Goal: Information Seeking & Learning: Find contact information

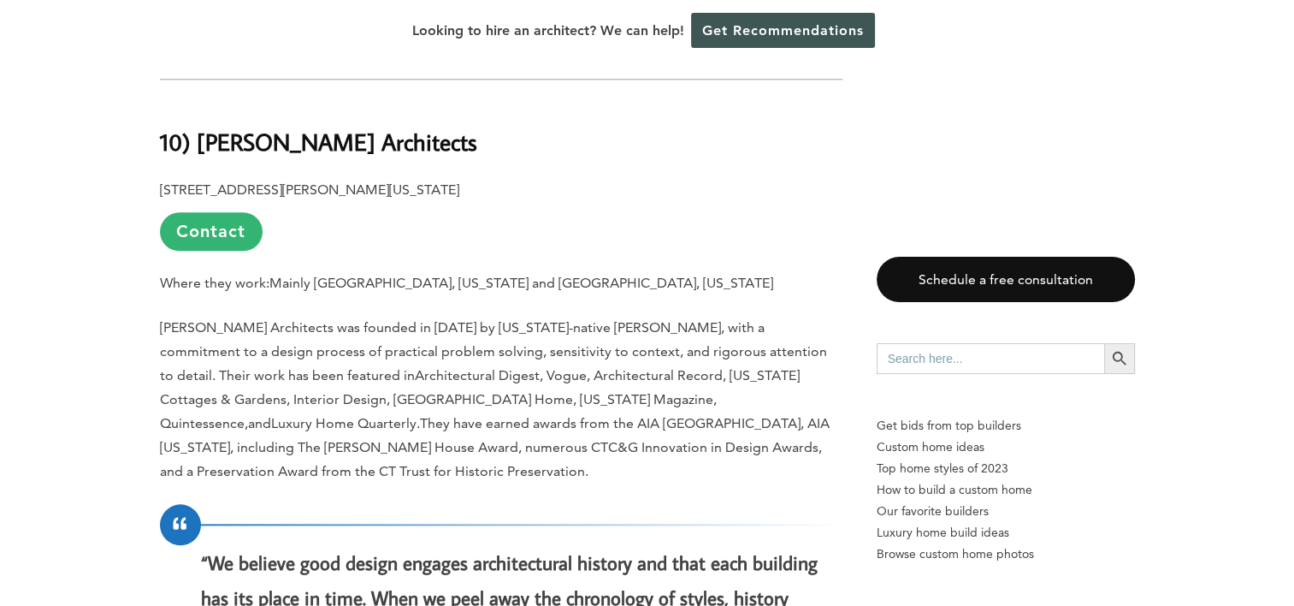
scroll to position [1796, 0]
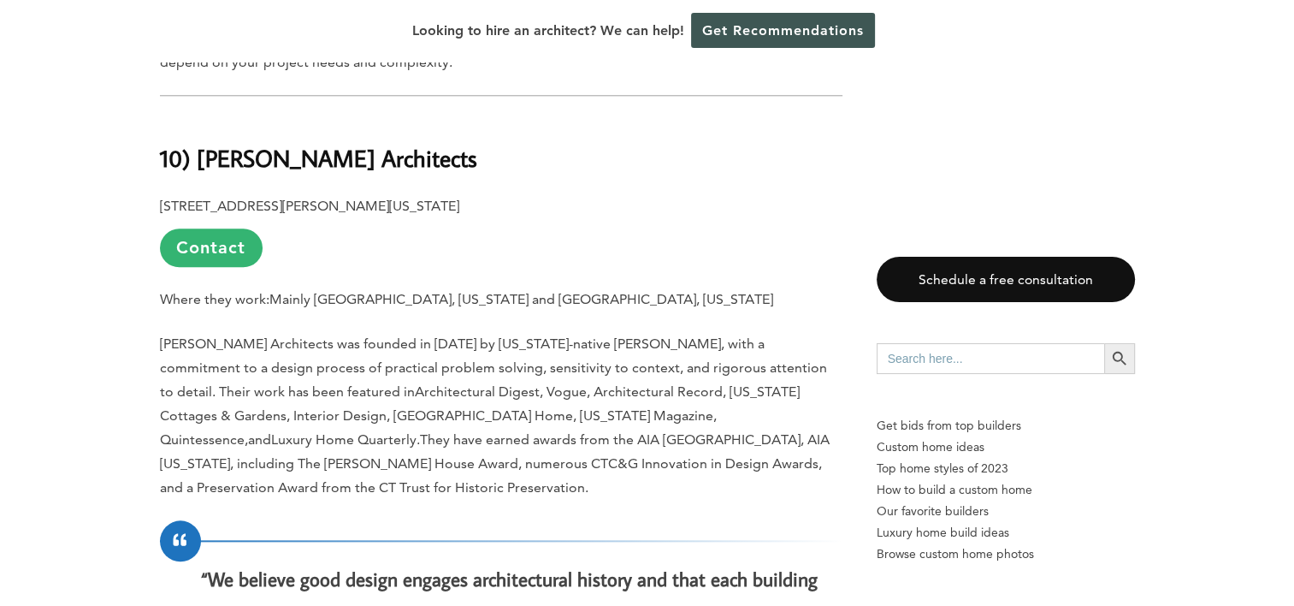
click at [229, 235] on link "Contact" at bounding box center [211, 247] width 103 height 38
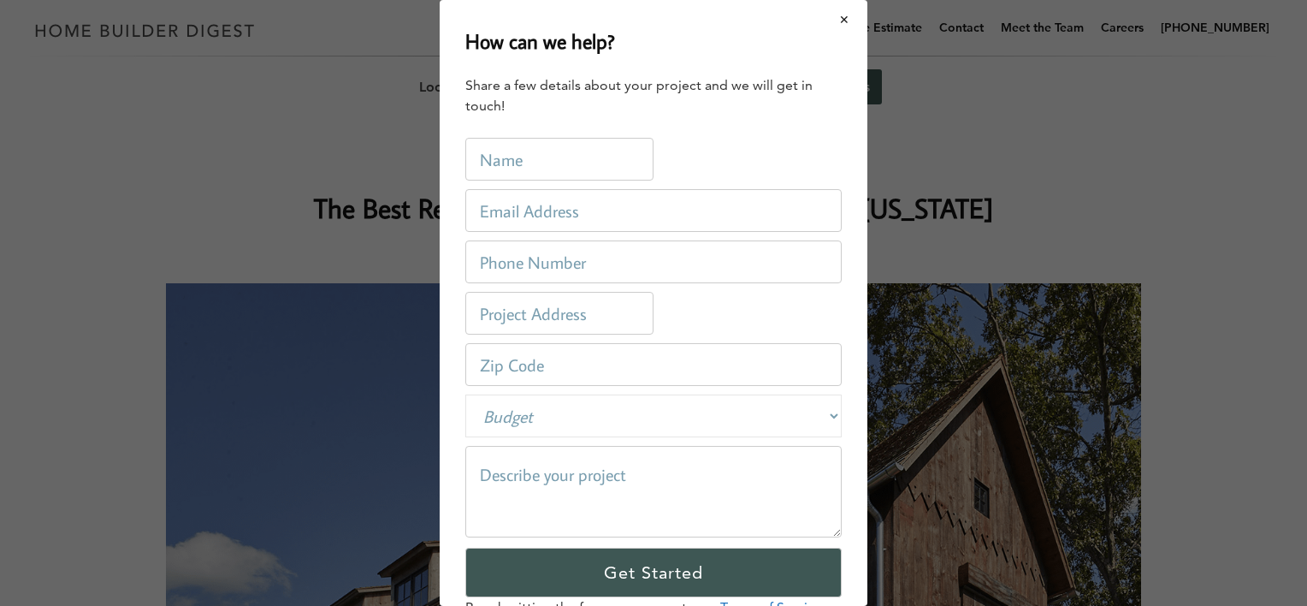
click at [827, 24] on button "Close modal" at bounding box center [844, 20] width 45 height 36
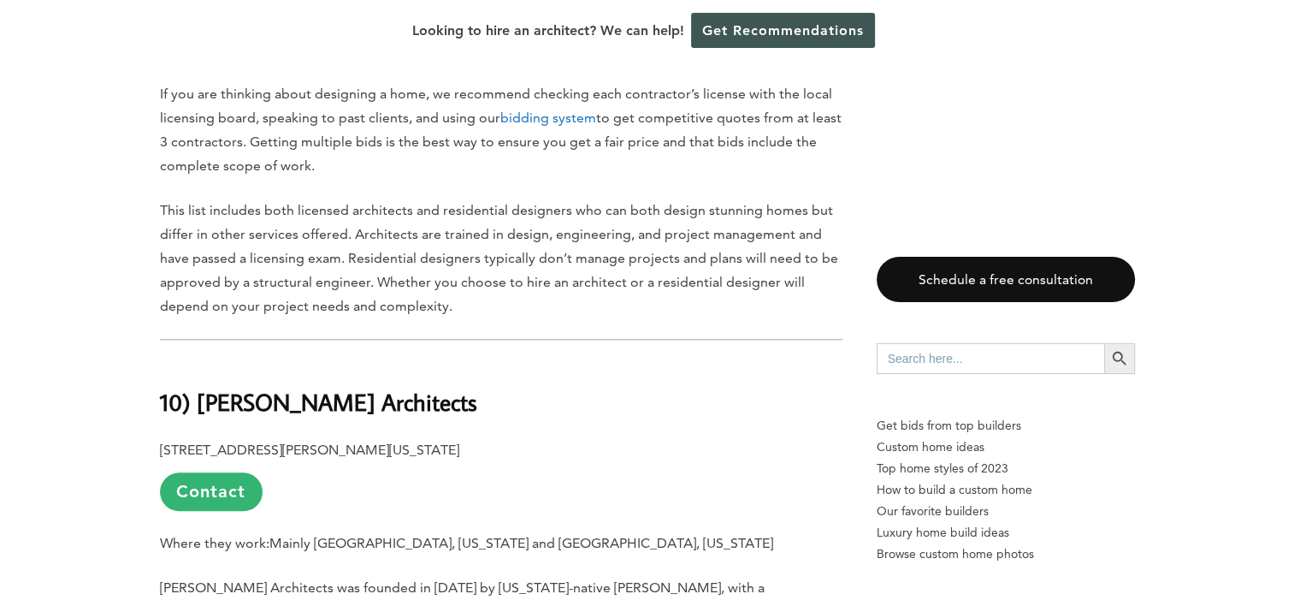
scroll to position [1711, 0]
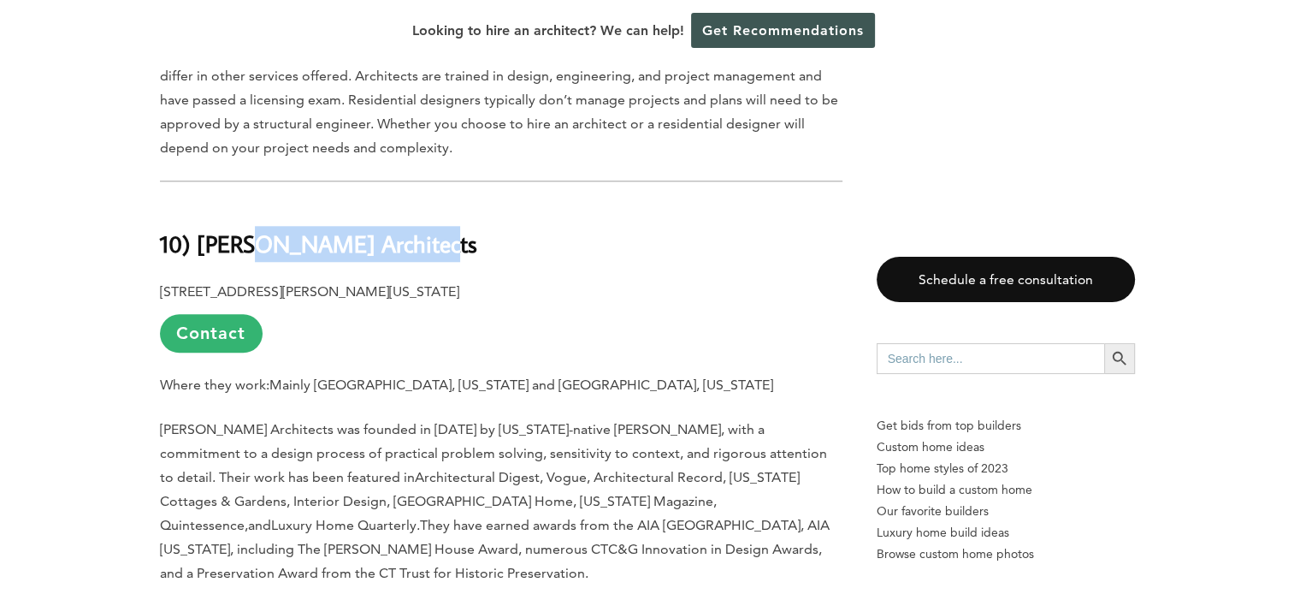
drag, startPoint x: 432, startPoint y: 226, endPoint x: 249, endPoint y: 231, distance: 183.1
click at [249, 231] on h2 "10) [PERSON_NAME] Architects" at bounding box center [501, 231] width 683 height 59
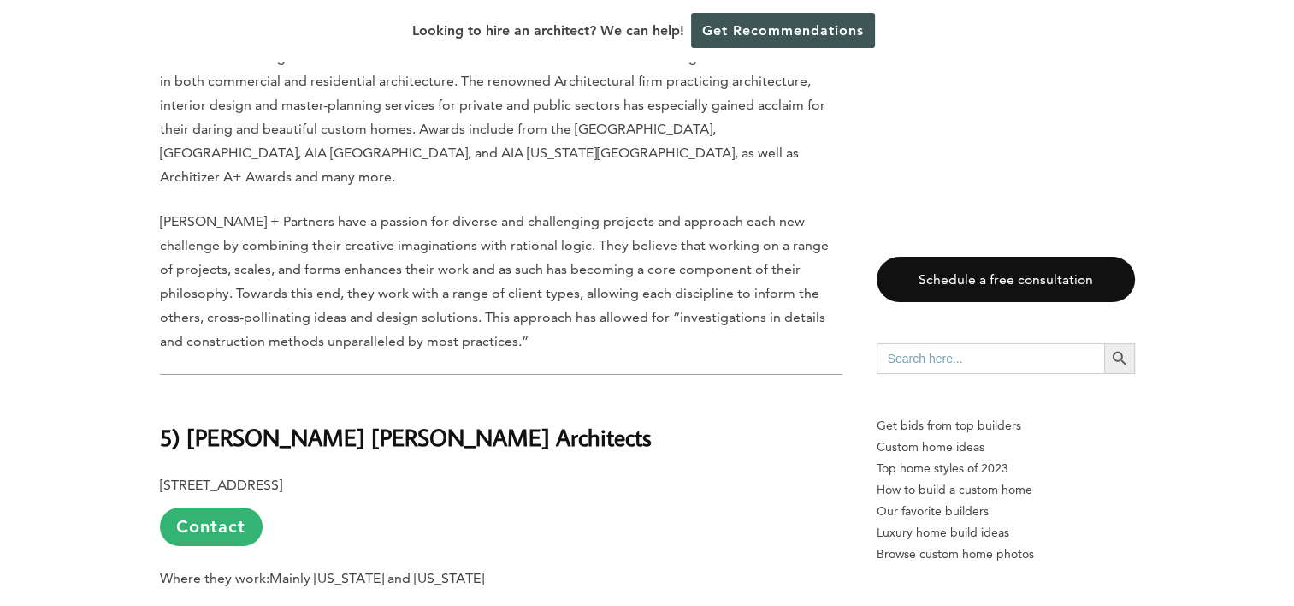
scroll to position [5817, 0]
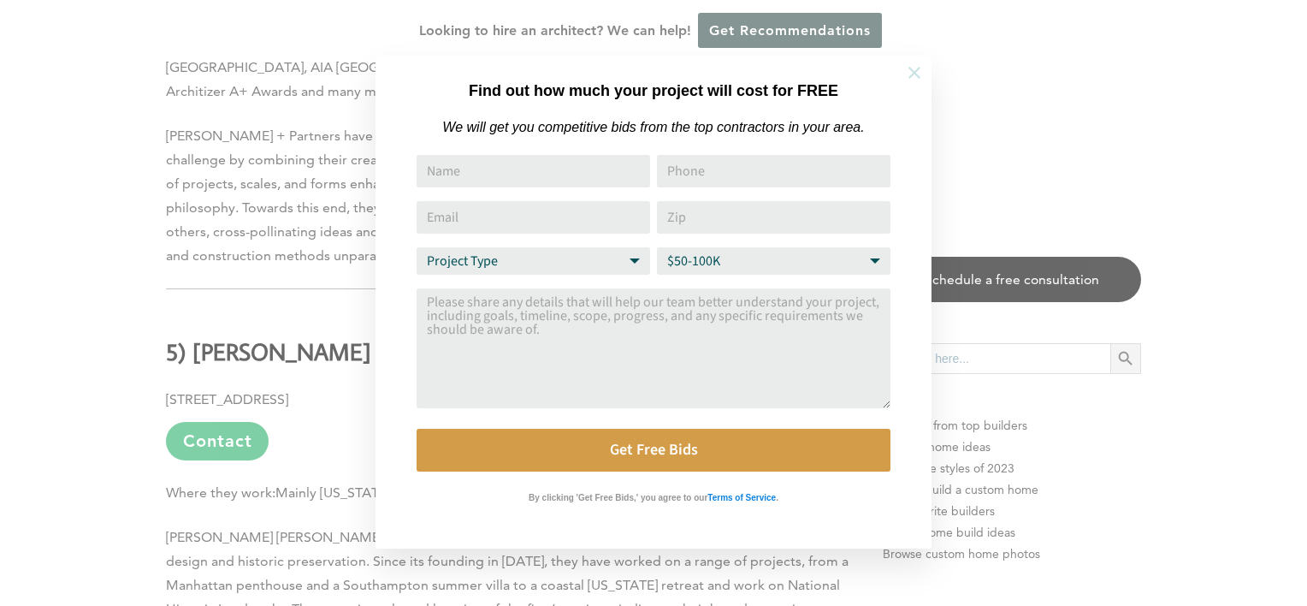
click at [924, 75] on button at bounding box center [914, 73] width 60 height 60
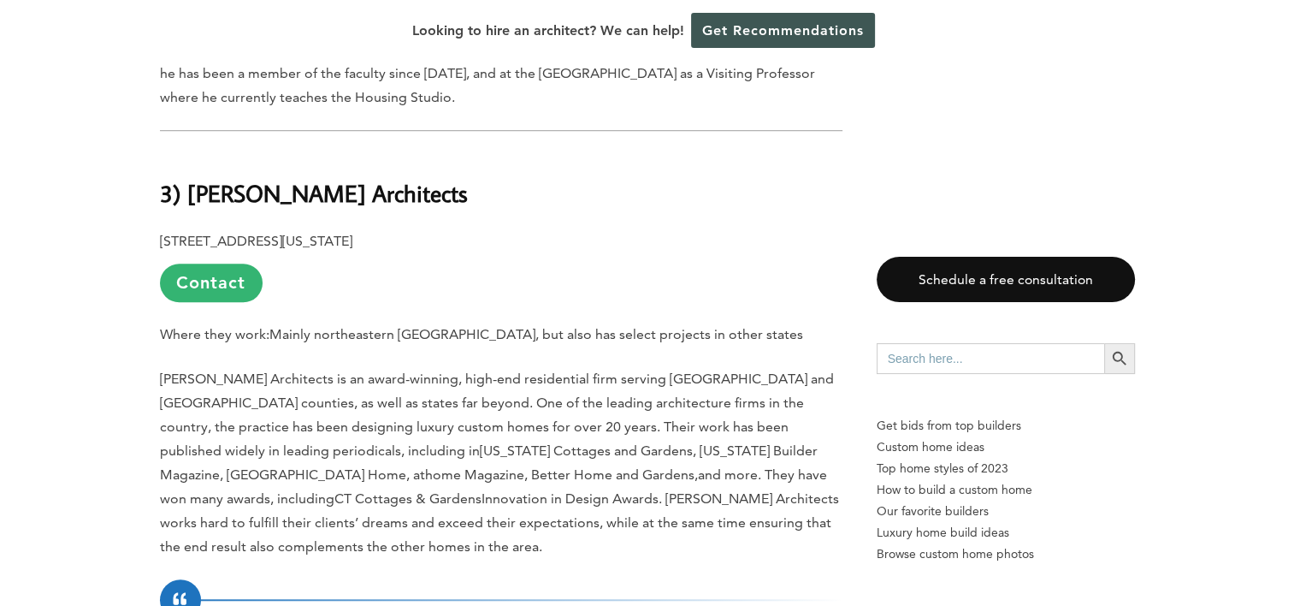
scroll to position [7955, 0]
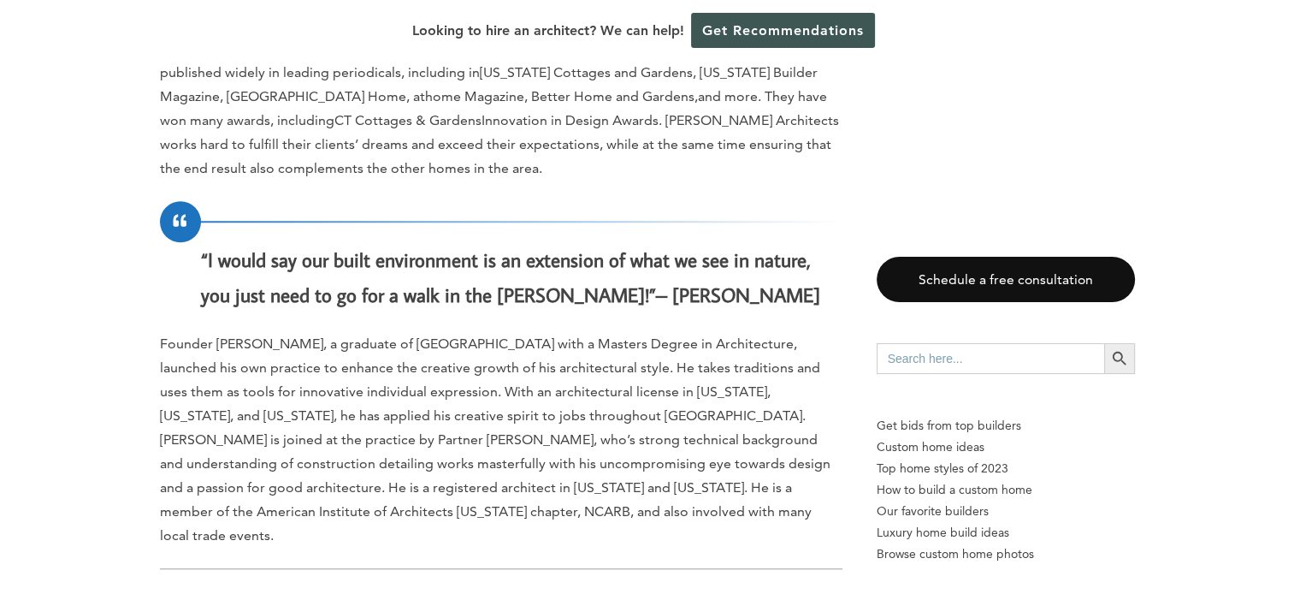
drag, startPoint x: 469, startPoint y: 433, endPoint x: 186, endPoint y: 455, distance: 283.2
copy b "Gray Organschi Architecture"
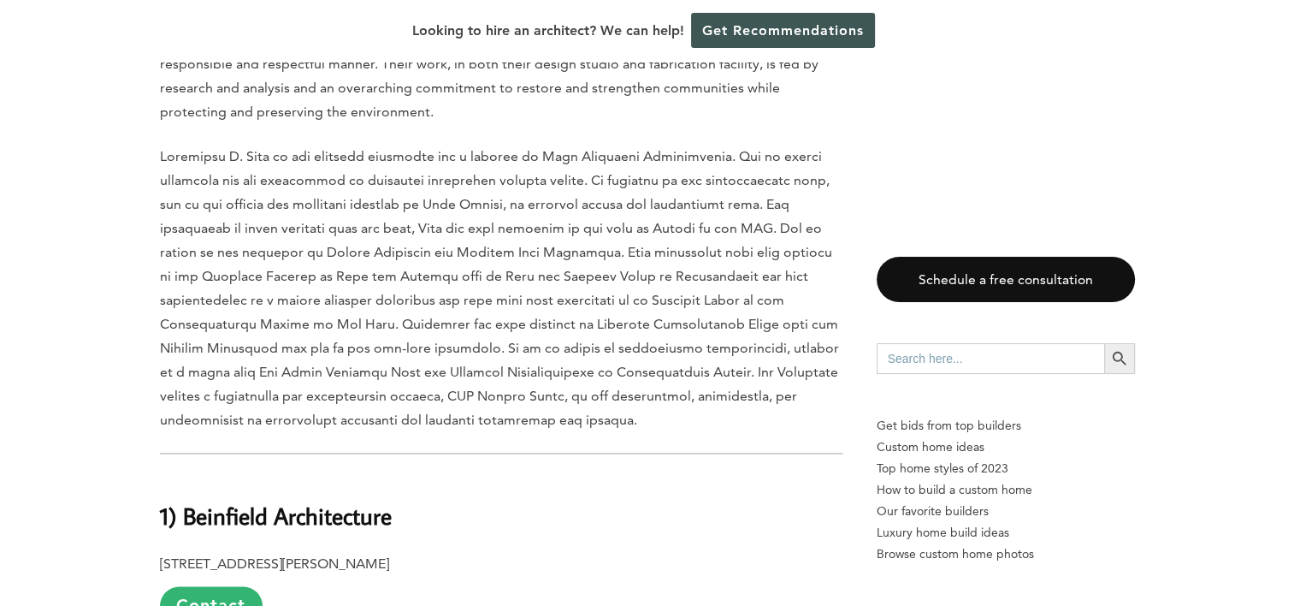
scroll to position [9153, 0]
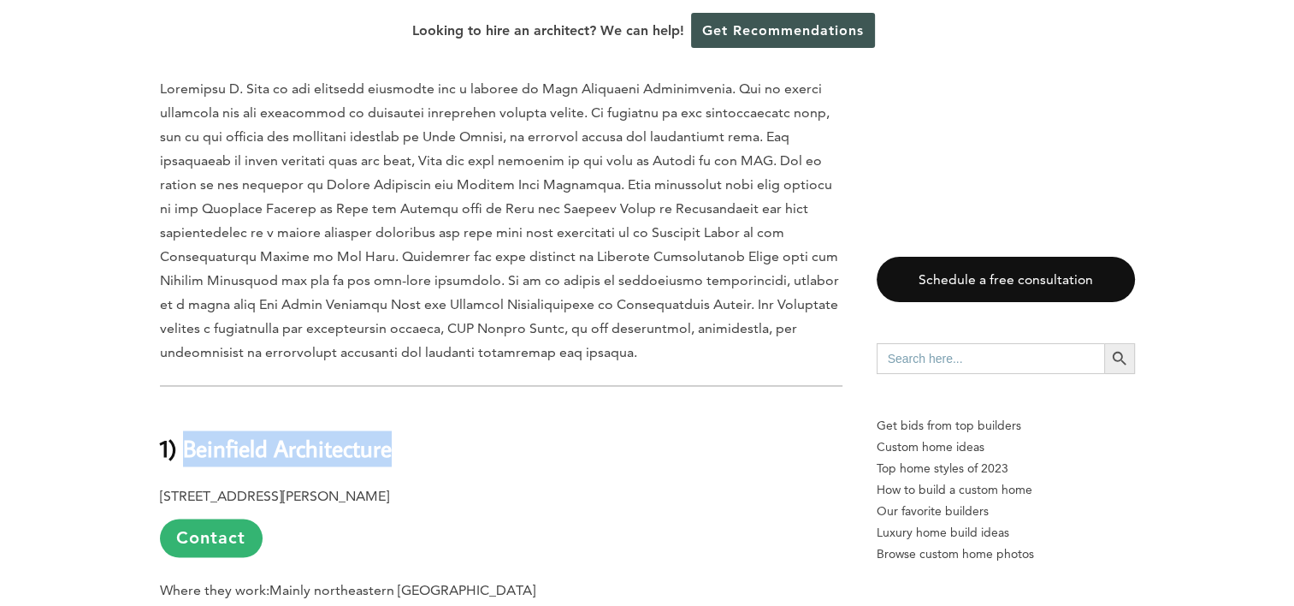
drag, startPoint x: 419, startPoint y: 255, endPoint x: 184, endPoint y: 261, distance: 235.3
click at [184, 406] on h2 "1) Beinfield Architecture" at bounding box center [501, 435] width 683 height 59
copy b "Beinfield Architecture"
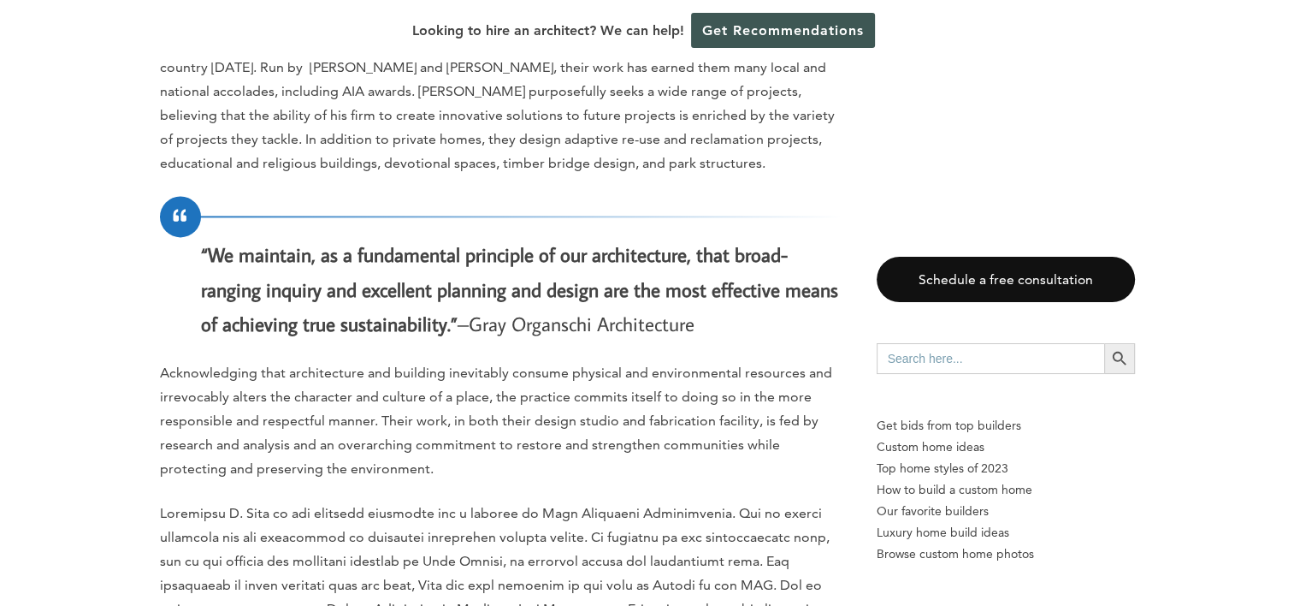
scroll to position [8640, 0]
